Goal: Task Accomplishment & Management: Use online tool/utility

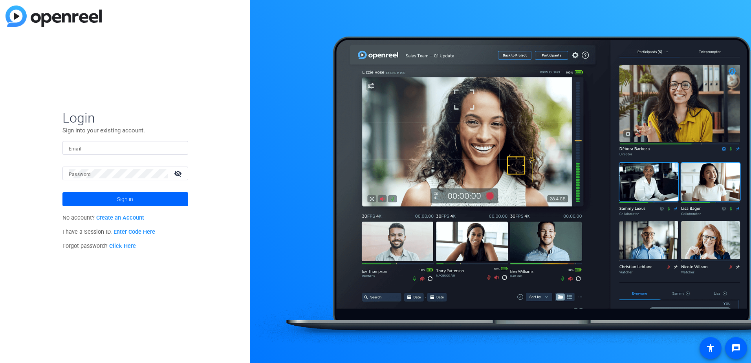
type input "[EMAIL_ADDRESS][PERSON_NAME][DOMAIN_NAME]"
click at [130, 200] on span "Sign in" at bounding box center [125, 199] width 16 height 20
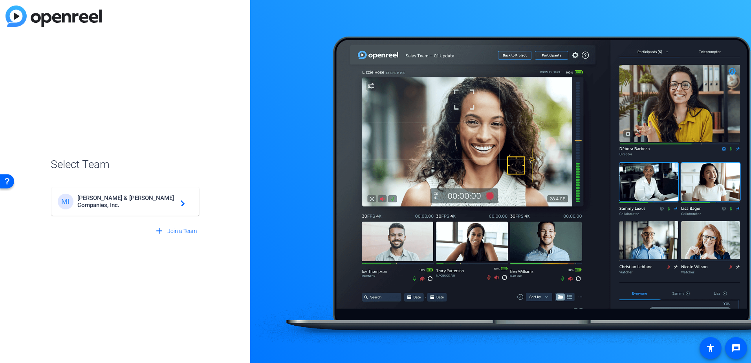
click at [123, 202] on span "[PERSON_NAME] & [PERSON_NAME] Companies, Inc." at bounding box center [126, 201] width 98 height 14
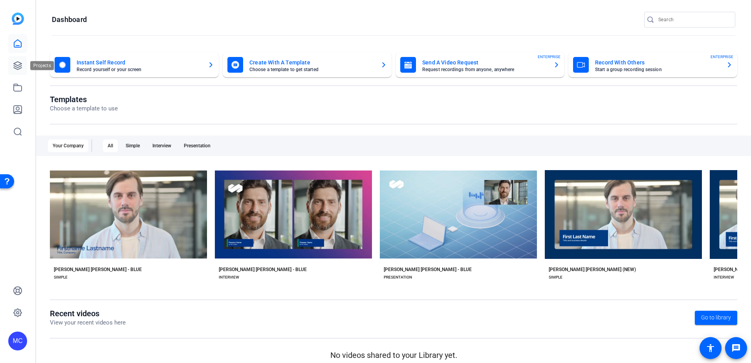
click at [21, 63] on icon at bounding box center [18, 66] width 8 height 8
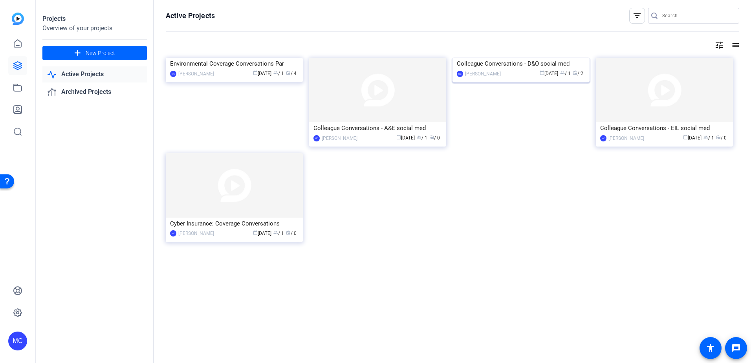
click at [509, 78] on div "calendar_today [DATE] group / 1 radio / 2" at bounding box center [545, 74] width 81 height 8
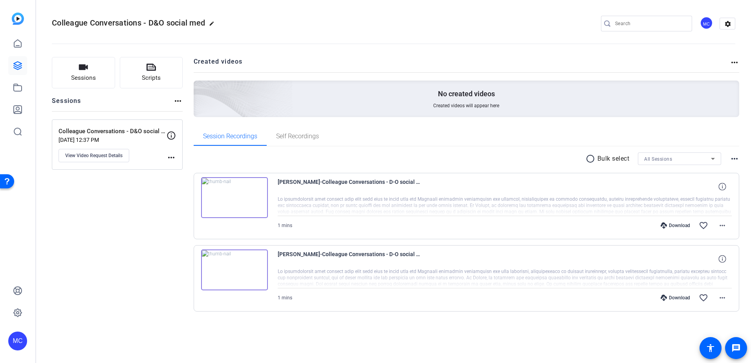
click at [168, 157] on mat-icon "more_horiz" at bounding box center [171, 157] width 9 height 9
click at [114, 157] on div at bounding box center [375, 181] width 751 height 363
click at [114, 157] on span "View Video Request Details" at bounding box center [93, 155] width 57 height 6
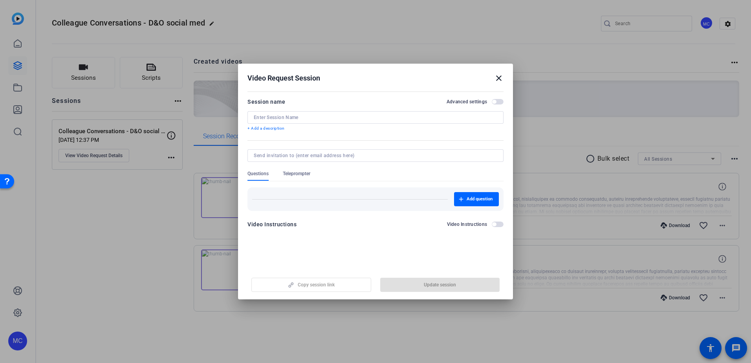
type input "Colleague Conversations - D&O social media videos"
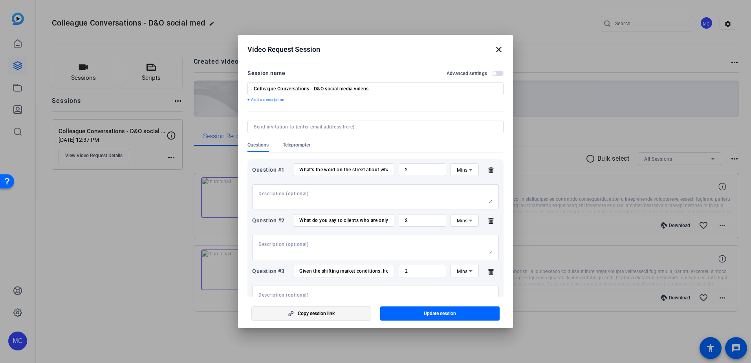
click at [324, 315] on span "Copy session link" at bounding box center [316, 313] width 37 height 6
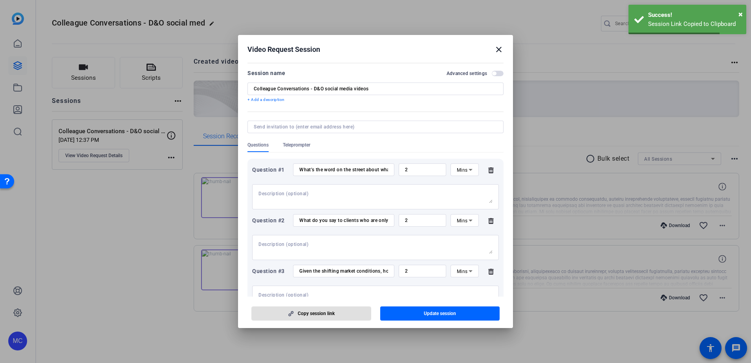
click at [497, 49] on mat-icon "close" at bounding box center [498, 49] width 9 height 9
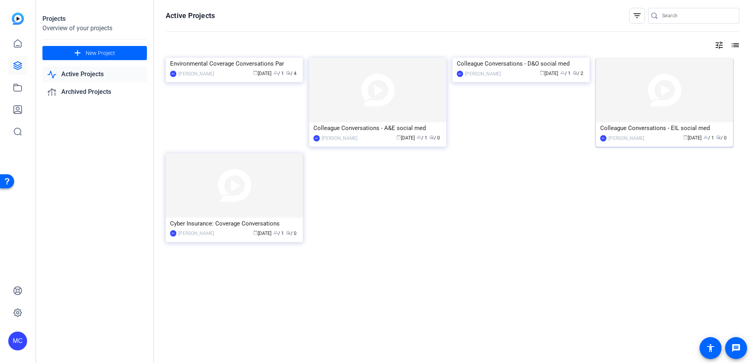
click at [667, 134] on div "calendar_today [DATE] group / 1 radio / 0" at bounding box center [688, 138] width 81 height 8
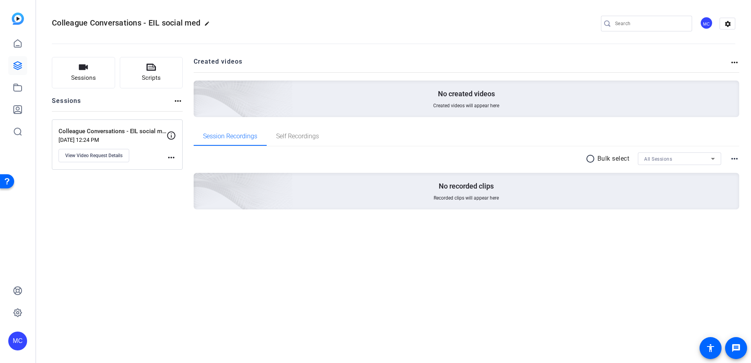
click at [171, 157] on mat-icon "more_horiz" at bounding box center [171, 157] width 9 height 9
click at [107, 155] on div at bounding box center [375, 181] width 751 height 363
click at [103, 158] on span "View Video Request Details" at bounding box center [93, 155] width 57 height 6
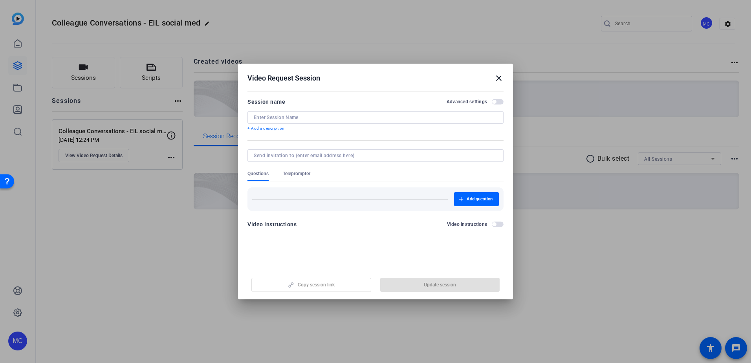
type input "Colleague Conversations - EIL social media videos"
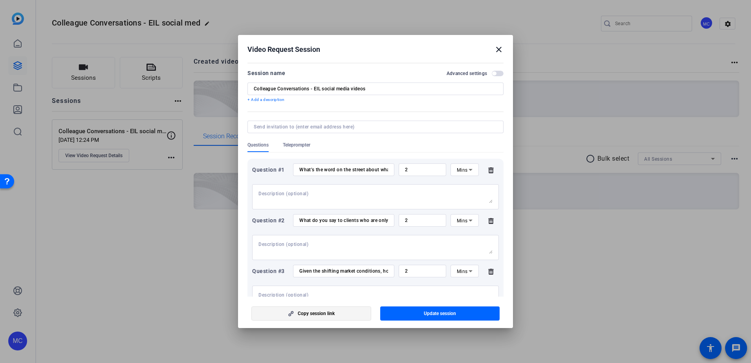
click at [320, 313] on span "Copy session link" at bounding box center [316, 313] width 37 height 6
click at [504, 49] on h2 "Video Request Session close" at bounding box center [375, 48] width 275 height 26
click at [504, 51] on h2 "Video Request Session close" at bounding box center [375, 48] width 275 height 26
click at [494, 52] on mat-icon "close" at bounding box center [498, 49] width 9 height 9
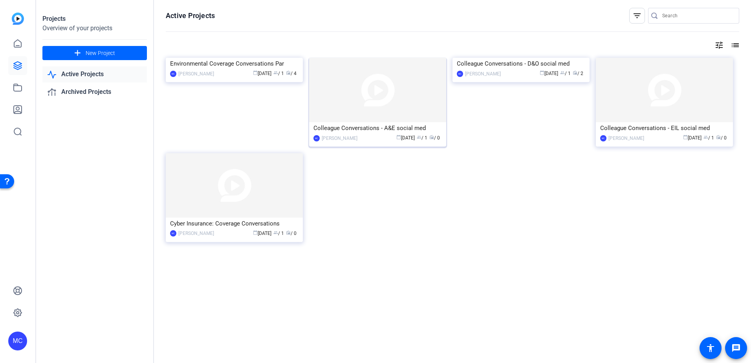
click at [371, 134] on div "calendar_today [DATE] group / 1 radio / 0" at bounding box center [401, 138] width 81 height 8
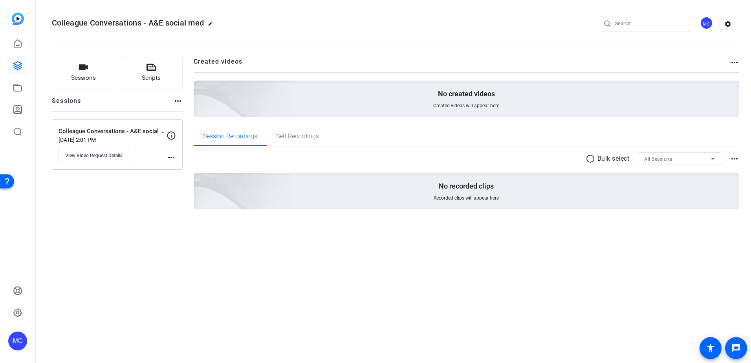
click at [174, 157] on mat-icon "more_horiz" at bounding box center [171, 157] width 9 height 9
click at [119, 155] on div at bounding box center [375, 181] width 751 height 363
click at [122, 133] on p "Colleague Conversations - A&E social media videos" at bounding box center [113, 131] width 108 height 9
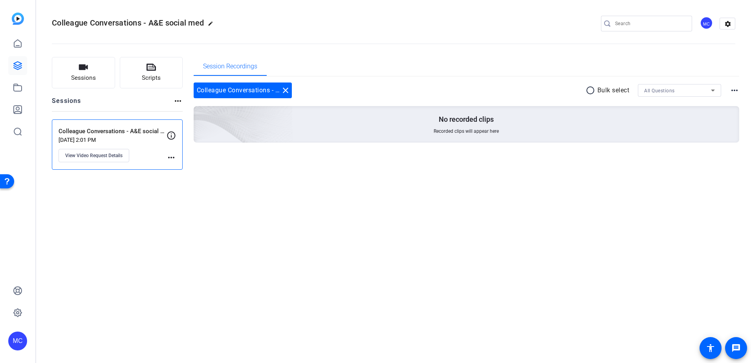
click at [171, 157] on mat-icon "more_horiz" at bounding box center [171, 157] width 9 height 9
click at [113, 157] on div at bounding box center [375, 181] width 751 height 363
click at [104, 159] on button "View Video Request Details" at bounding box center [94, 155] width 71 height 13
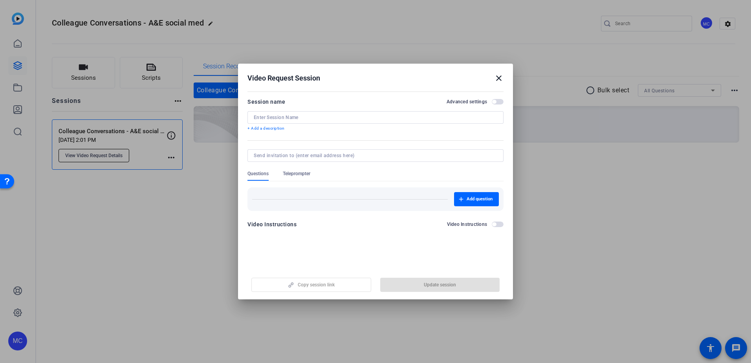
type input "Colleague Conversations - A&E social media videos"
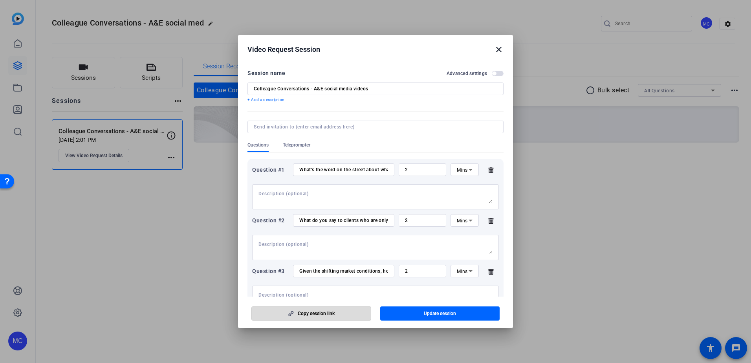
drag, startPoint x: 311, startPoint y: 309, endPoint x: 319, endPoint y: 311, distance: 8.1
click at [312, 309] on span "button" at bounding box center [311, 313] width 119 height 19
click at [497, 49] on mat-icon "close" at bounding box center [498, 49] width 9 height 9
